Goal: Task Accomplishment & Management: Use online tool/utility

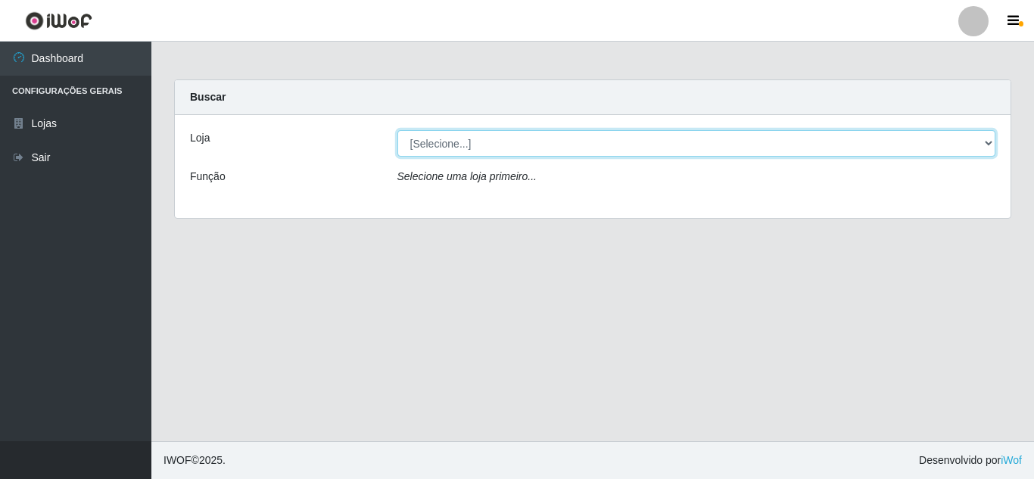
click at [988, 145] on select "[Selecione...] Queiroz Atacadão - [GEOGRAPHIC_DATA]" at bounding box center [696, 143] width 599 height 26
select select "225"
click at [397, 130] on select "[Selecione...] Queiroz Atacadão - [GEOGRAPHIC_DATA]" at bounding box center [696, 143] width 599 height 26
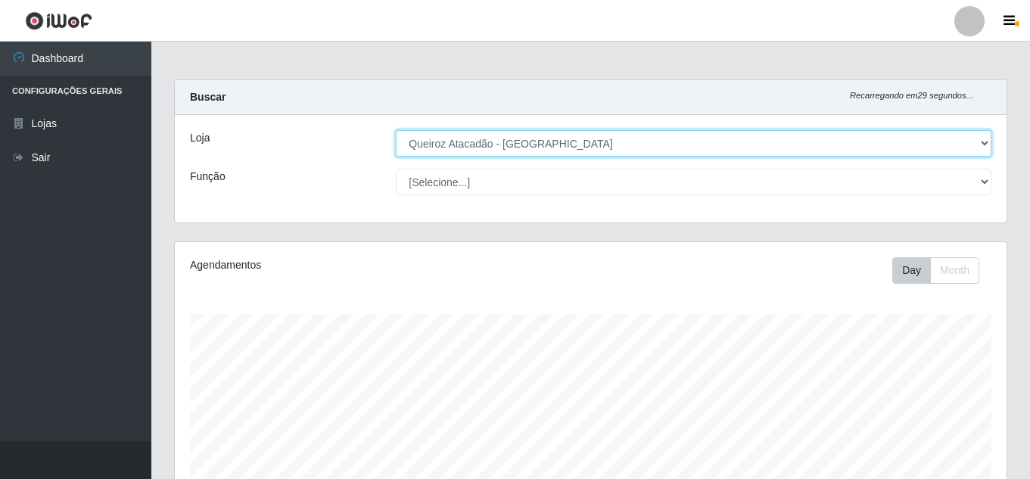
scroll to position [314, 832]
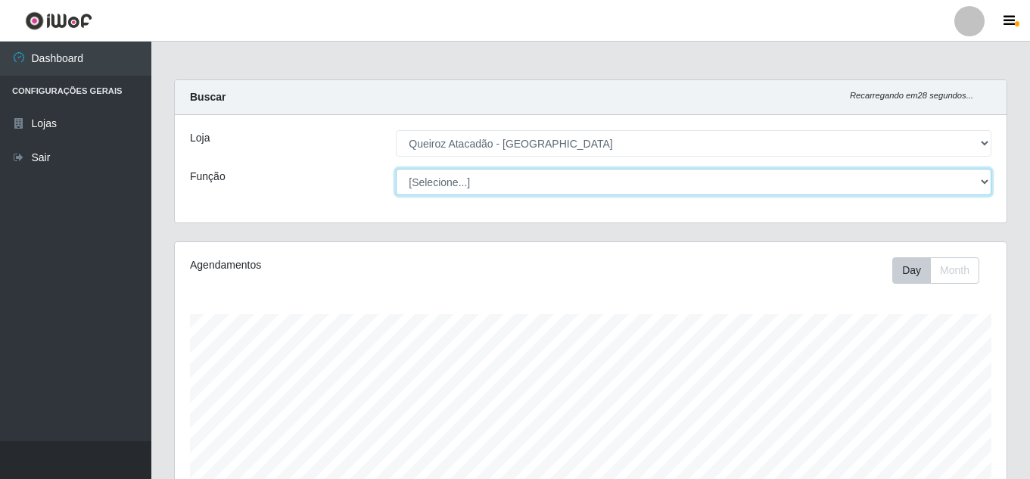
click at [976, 183] on select "[Selecione...] Auxiliar de Depósito Auxiliar de Depósito + Auxiliar de Depósito…" at bounding box center [694, 182] width 596 height 26
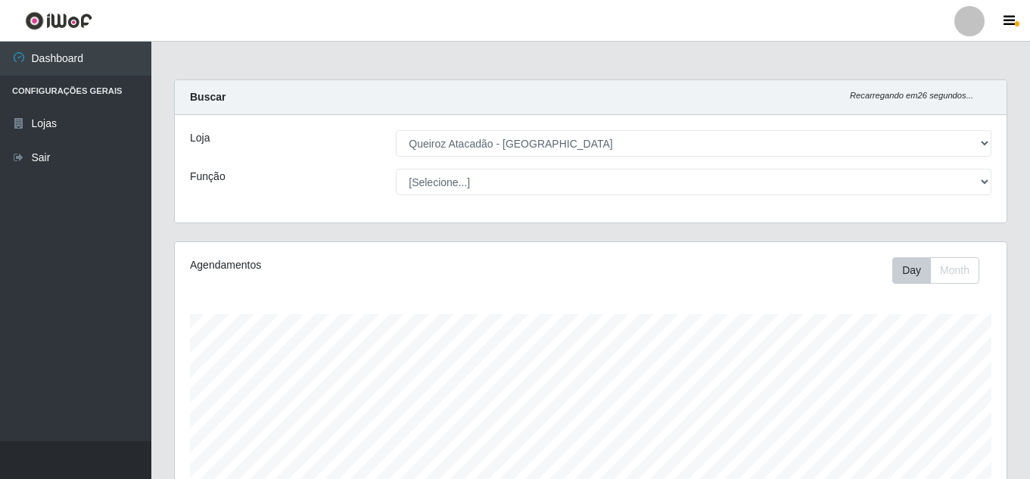
click at [316, 174] on div "Função" at bounding box center [282, 182] width 206 height 26
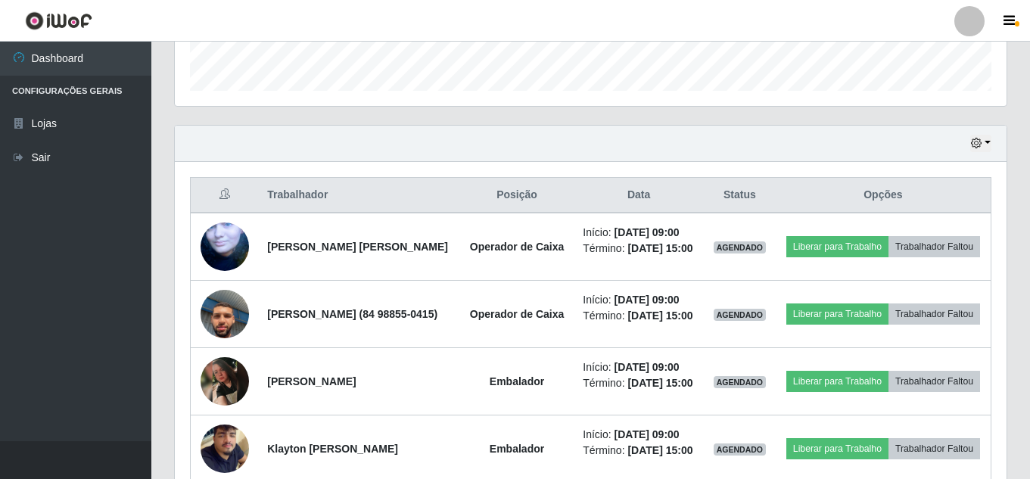
scroll to position [484, 0]
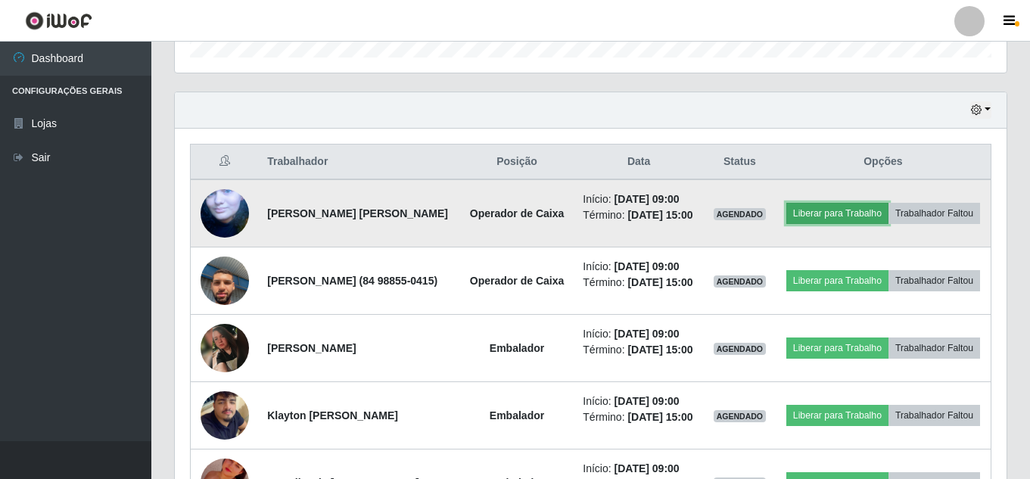
click at [858, 214] on button "Liberar para Trabalho" at bounding box center [837, 213] width 102 height 21
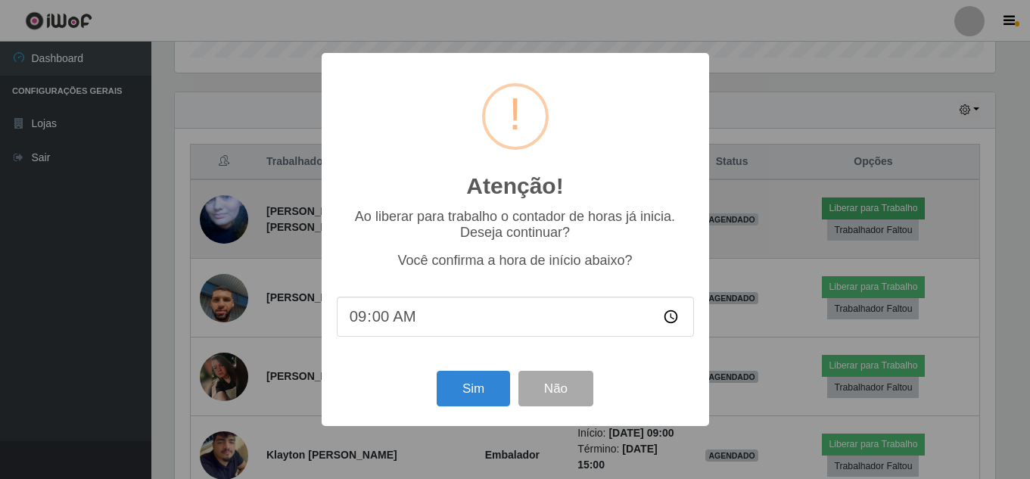
scroll to position [314, 824]
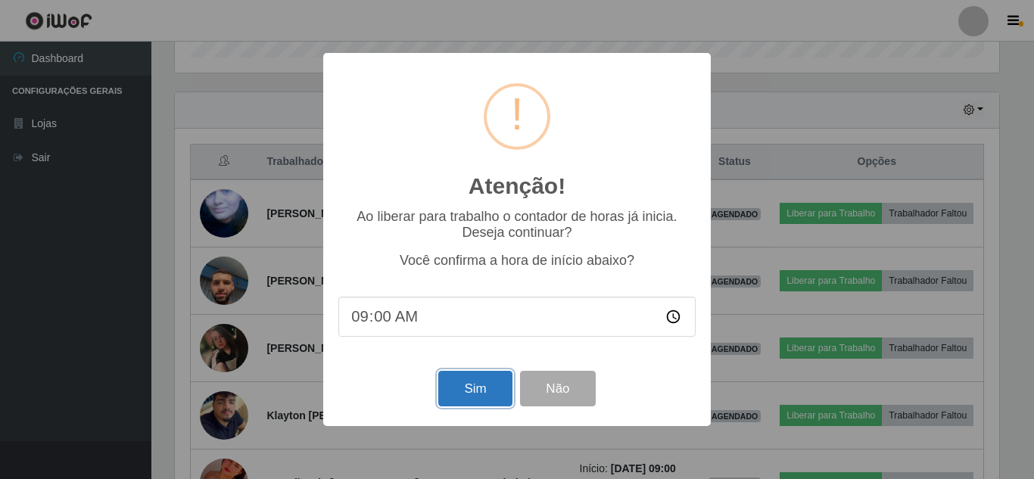
click at [459, 394] on button "Sim" at bounding box center [474, 389] width 73 height 36
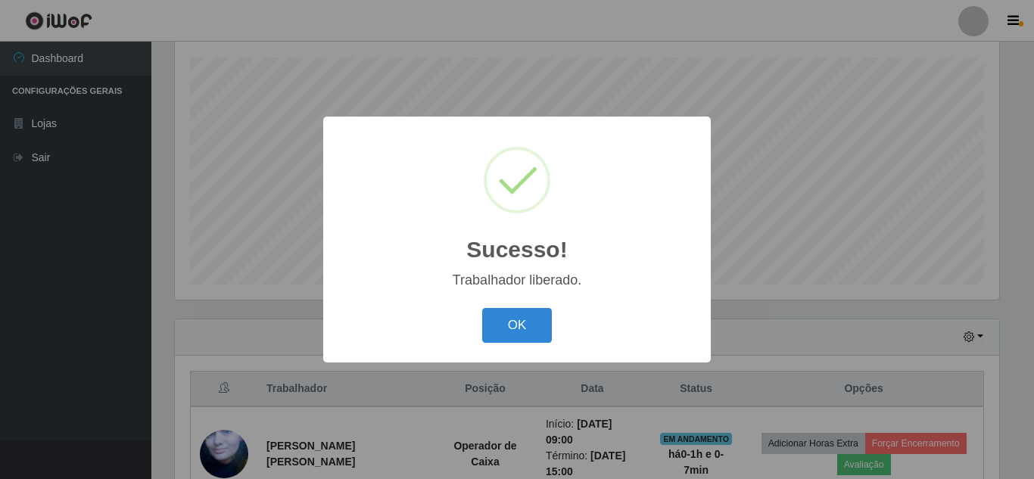
click at [482, 308] on button "OK" at bounding box center [517, 326] width 70 height 36
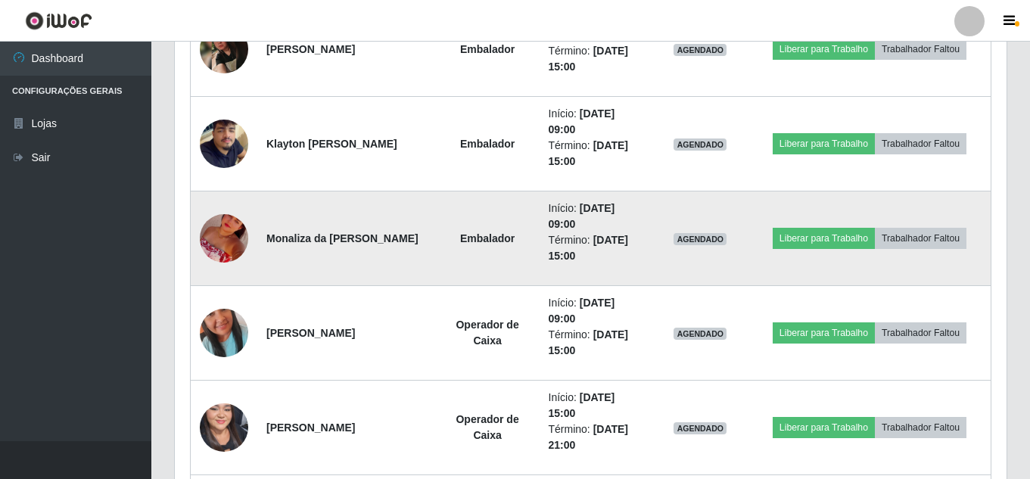
scroll to position [862, 0]
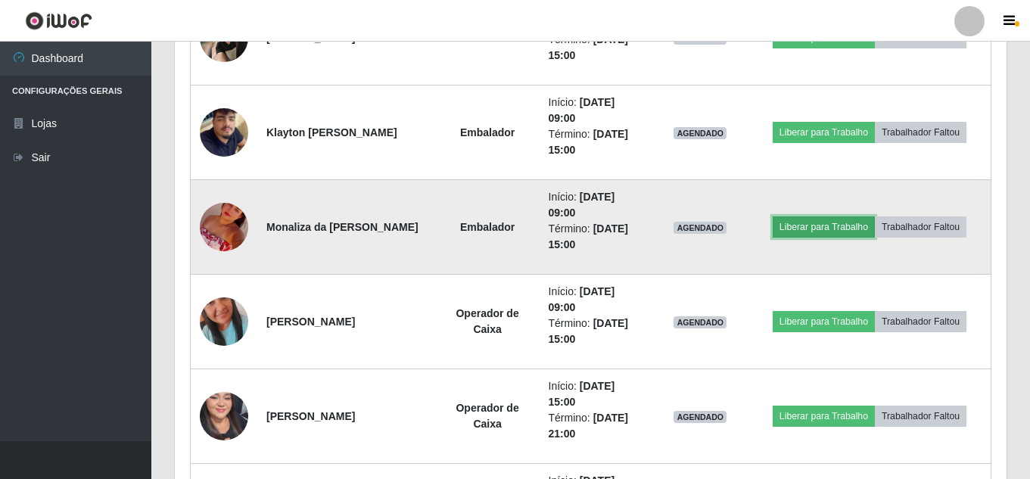
click at [830, 228] on button "Liberar para Trabalho" at bounding box center [824, 226] width 102 height 21
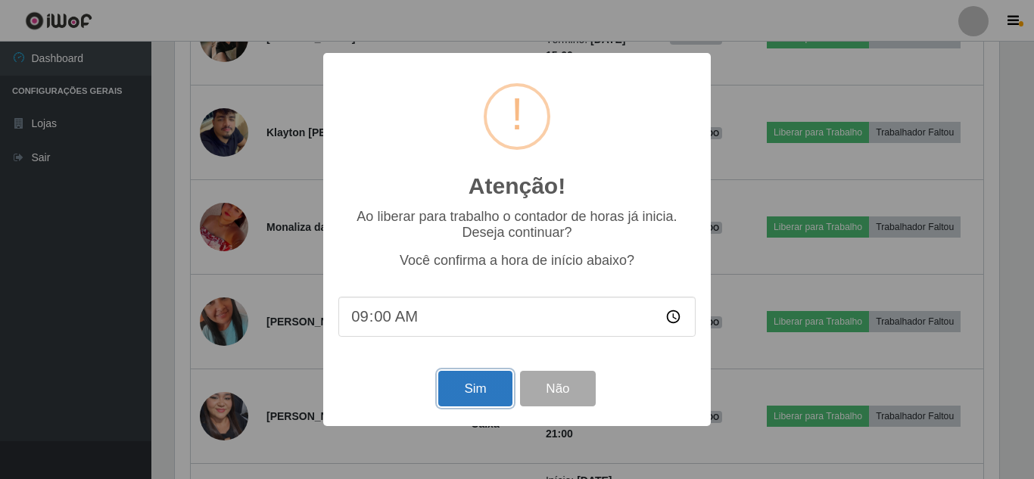
click at [479, 394] on button "Sim" at bounding box center [474, 389] width 73 height 36
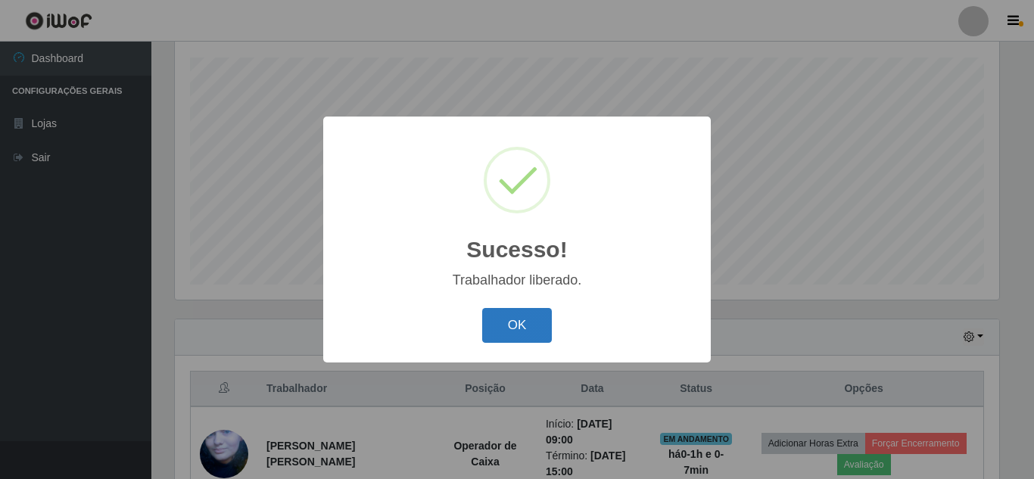
click at [509, 320] on button "OK" at bounding box center [517, 326] width 70 height 36
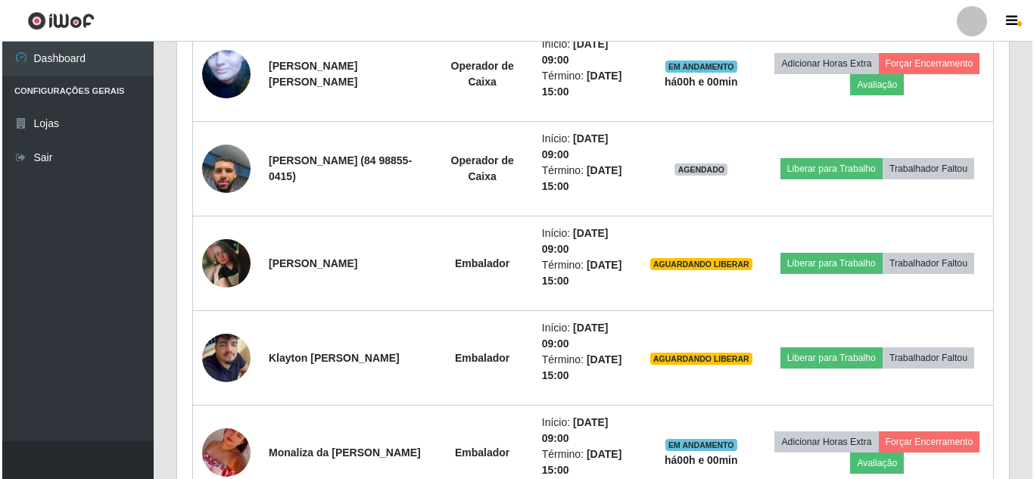
scroll to position [635, 0]
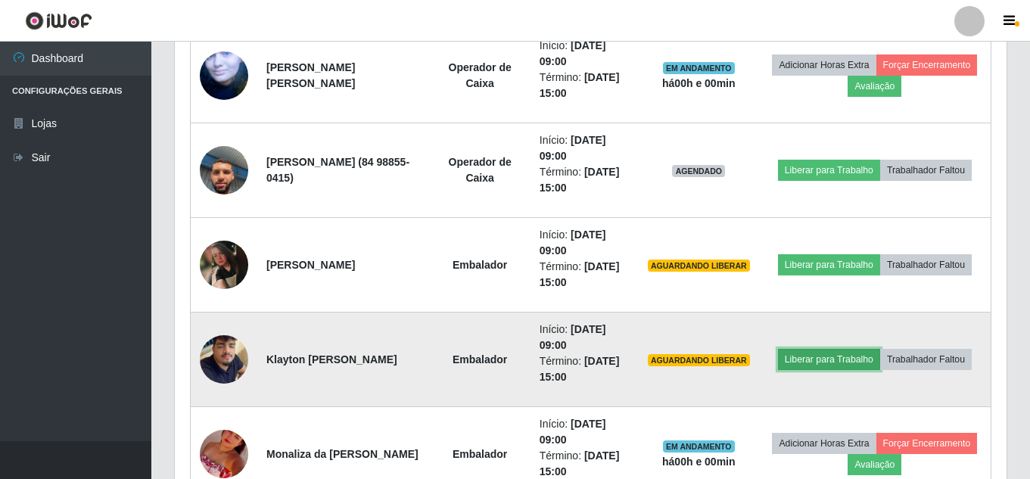
click at [830, 363] on button "Liberar para Trabalho" at bounding box center [829, 359] width 102 height 21
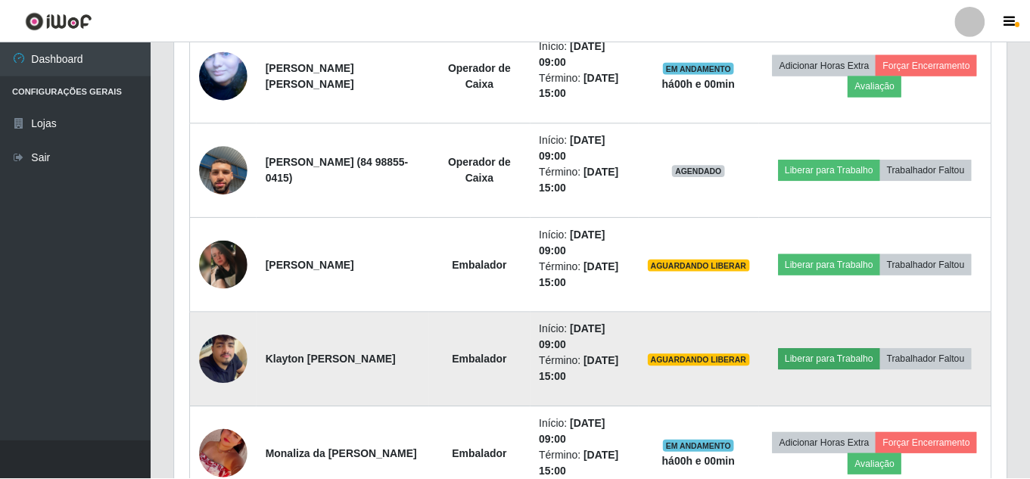
scroll to position [314, 824]
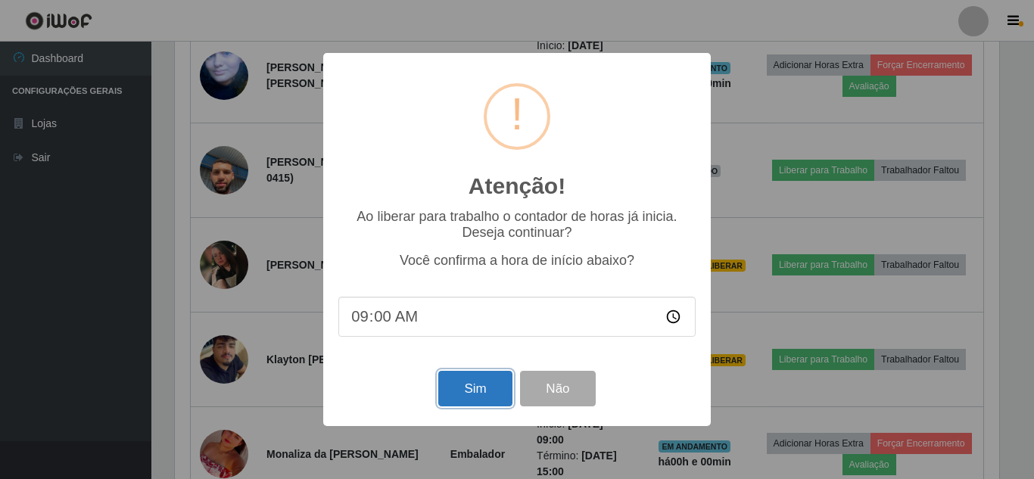
click at [492, 391] on button "Sim" at bounding box center [474, 389] width 73 height 36
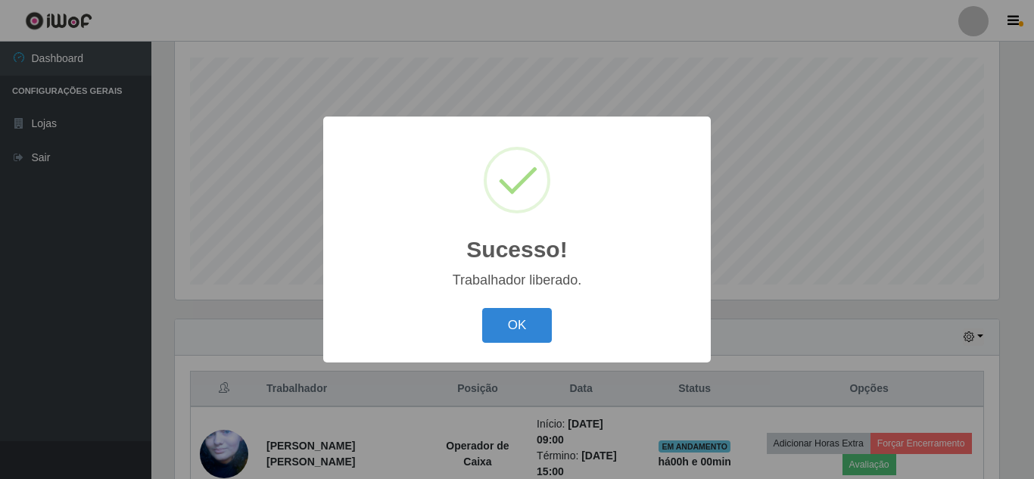
click at [482, 308] on button "OK" at bounding box center [517, 326] width 70 height 36
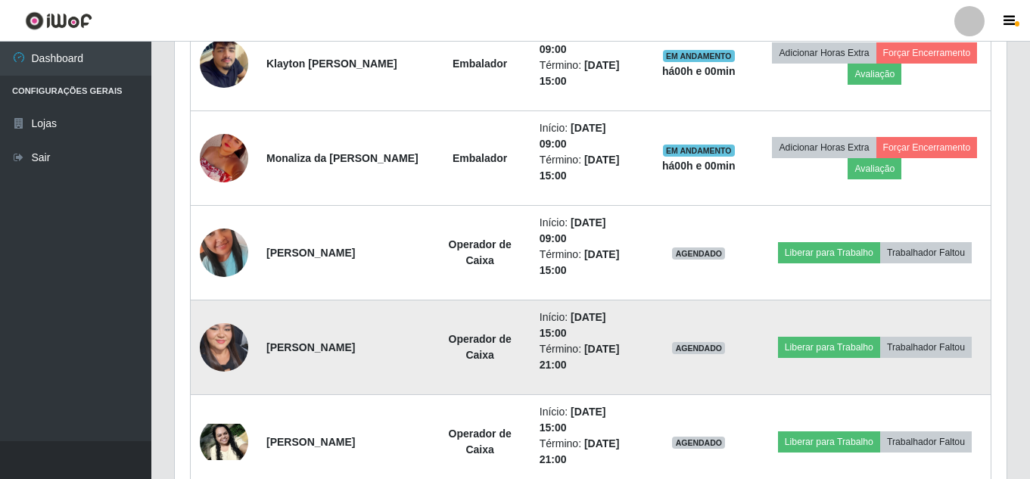
scroll to position [938, 0]
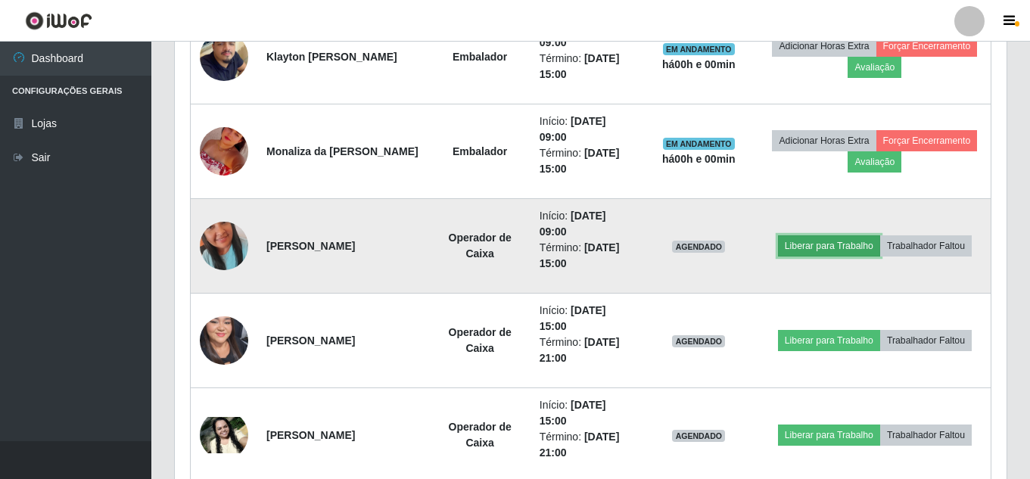
click at [852, 247] on button "Liberar para Trabalho" at bounding box center [829, 245] width 102 height 21
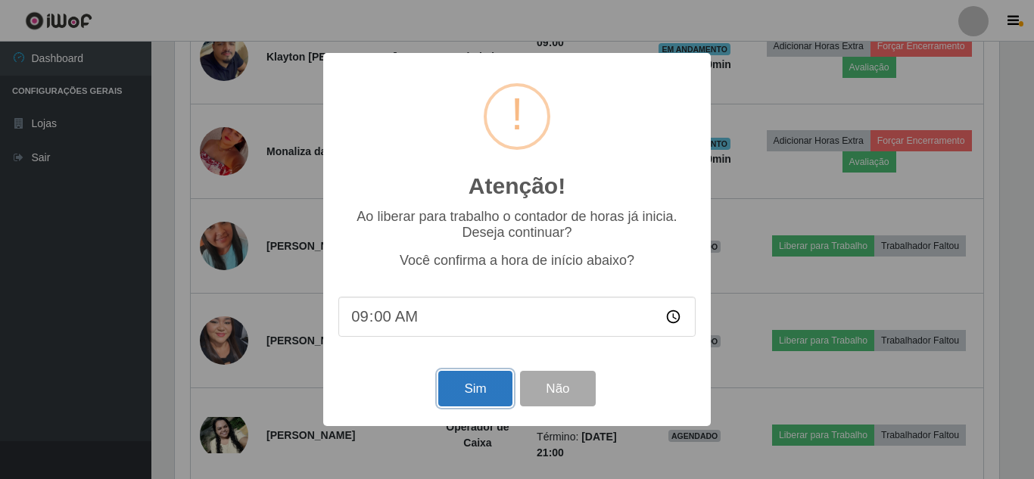
click at [472, 385] on button "Sim" at bounding box center [474, 389] width 73 height 36
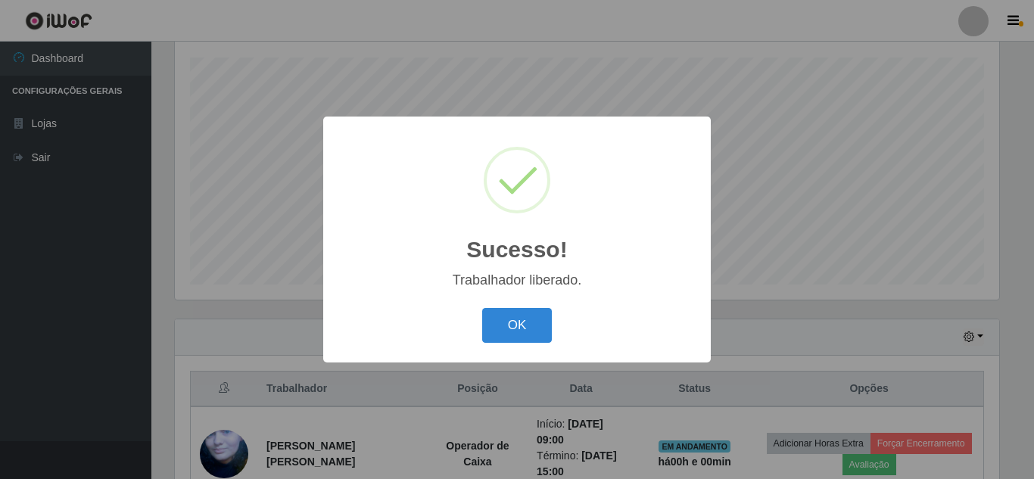
click at [482, 308] on button "OK" at bounding box center [517, 326] width 70 height 36
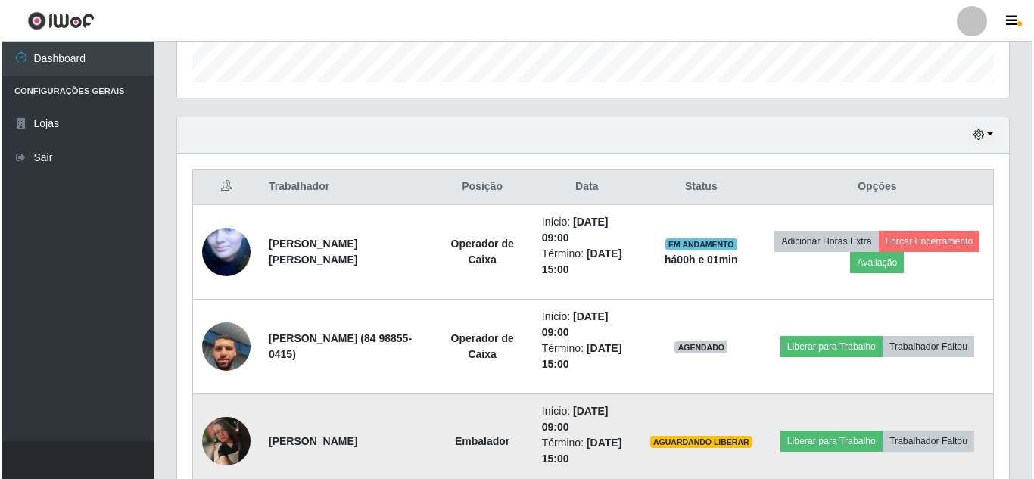
scroll to position [635, 0]
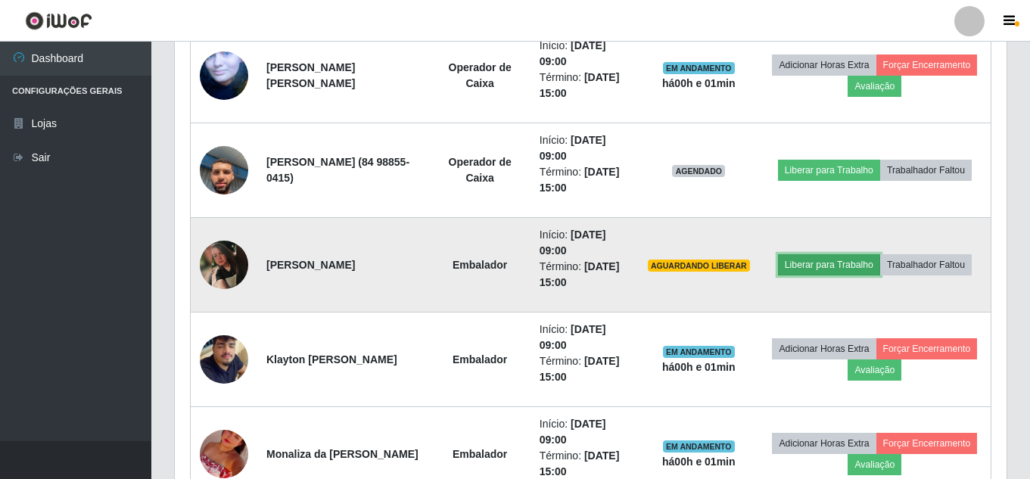
click at [820, 269] on button "Liberar para Trabalho" at bounding box center [829, 264] width 102 height 21
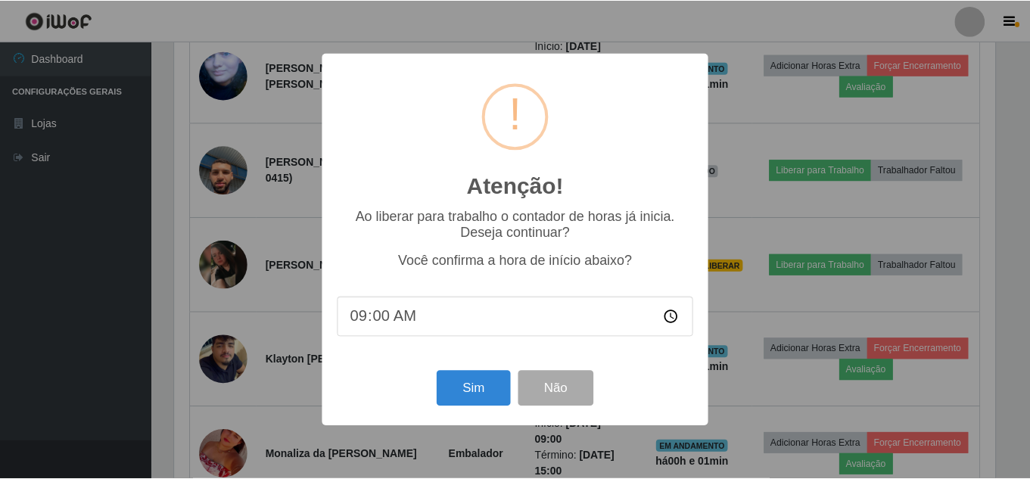
scroll to position [314, 824]
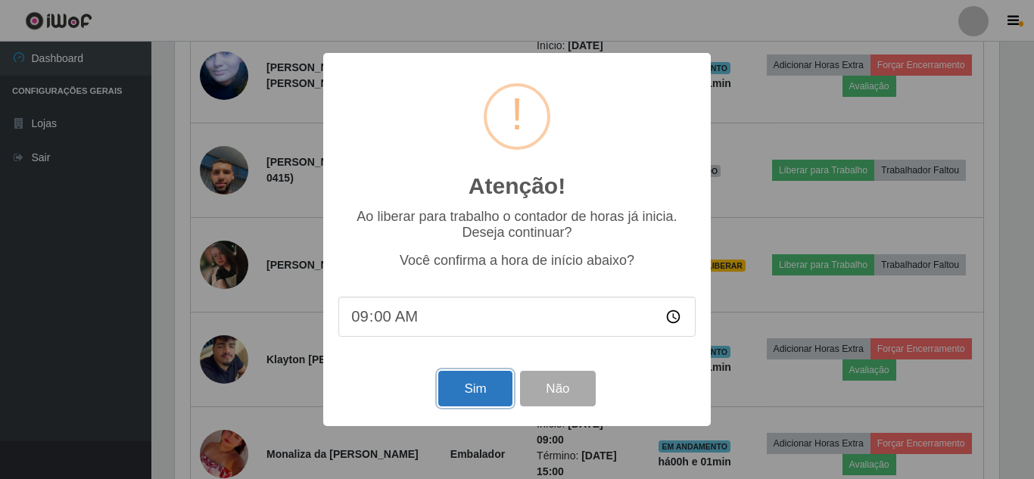
click at [481, 388] on button "Sim" at bounding box center [474, 389] width 73 height 36
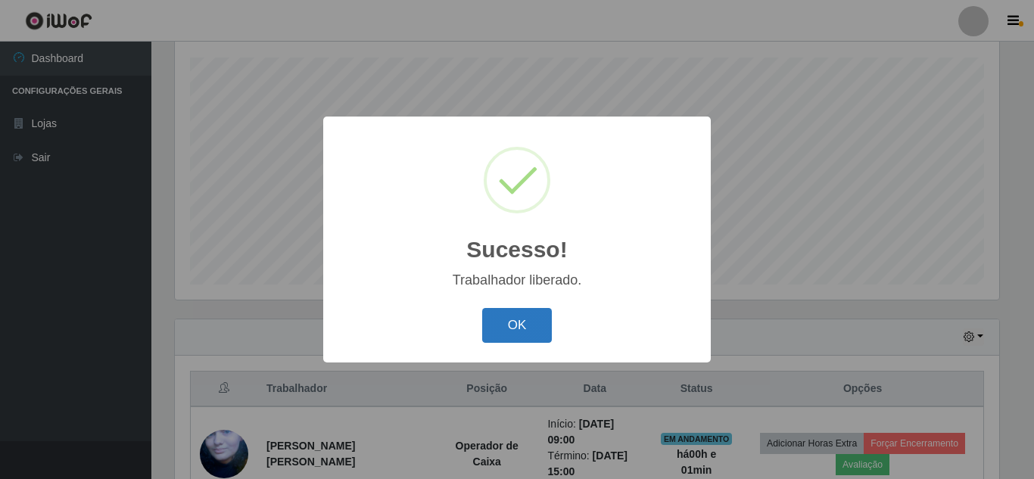
click at [527, 338] on button "OK" at bounding box center [517, 326] width 70 height 36
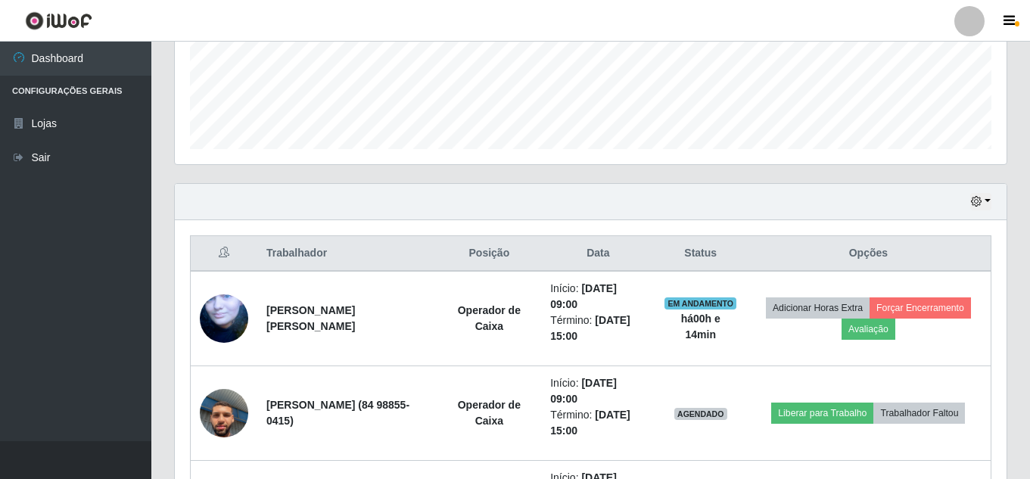
scroll to position [484, 0]
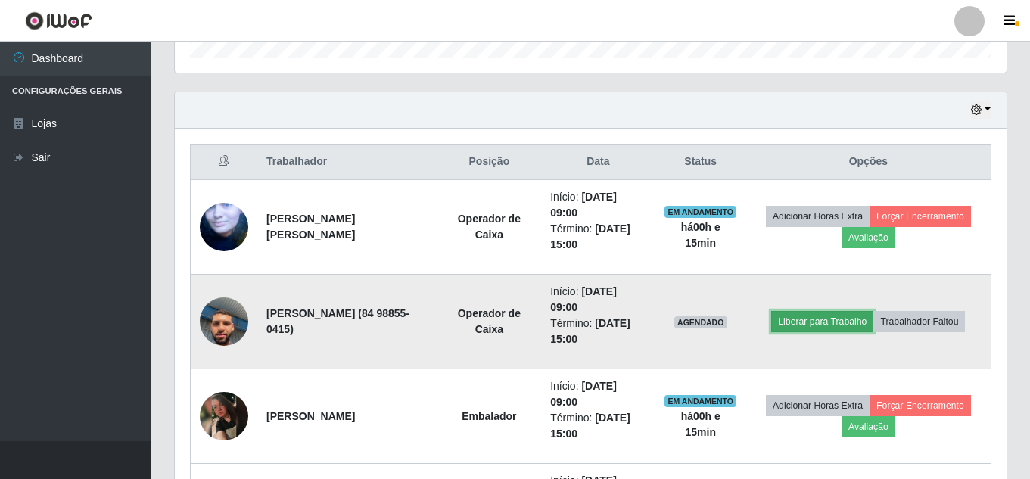
click at [837, 325] on button "Liberar para Trabalho" at bounding box center [822, 321] width 102 height 21
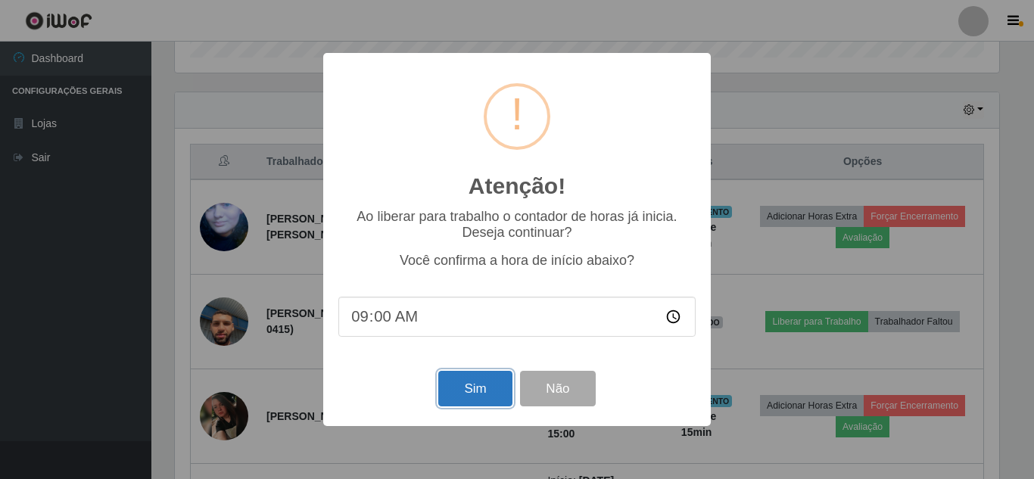
click at [475, 388] on button "Sim" at bounding box center [474, 389] width 73 height 36
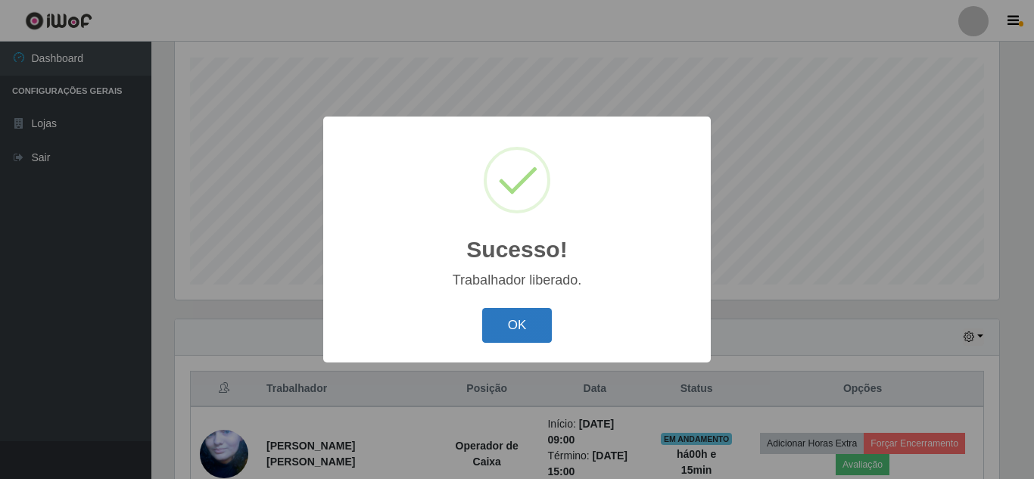
click at [535, 332] on button "OK" at bounding box center [517, 326] width 70 height 36
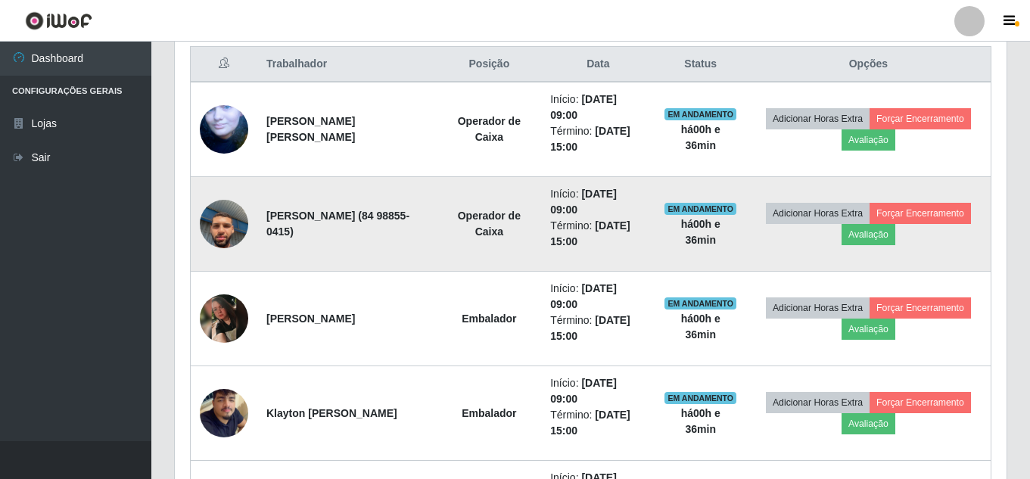
scroll to position [559, 0]
